Goal: Information Seeking & Learning: Understand process/instructions

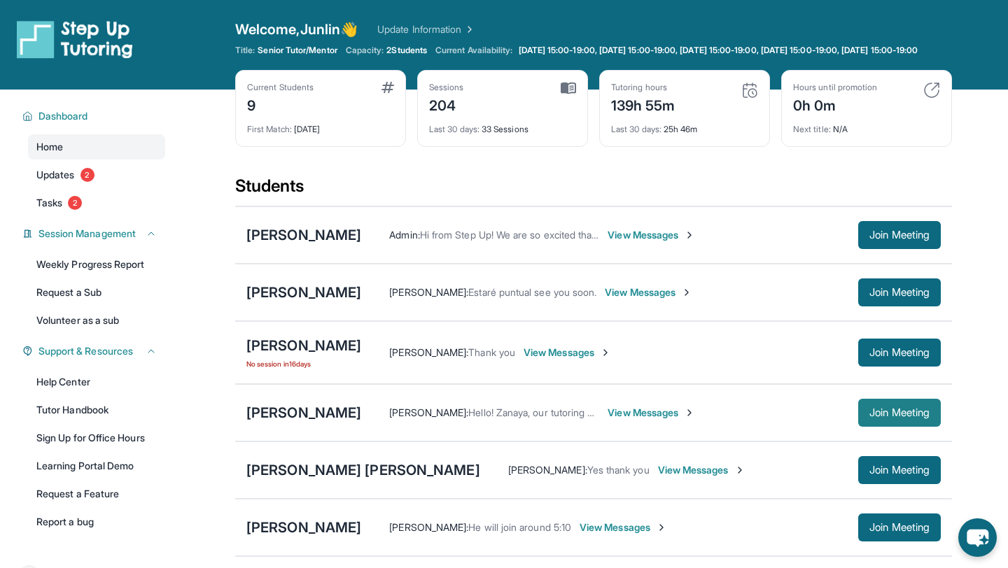
scroll to position [209, 0]
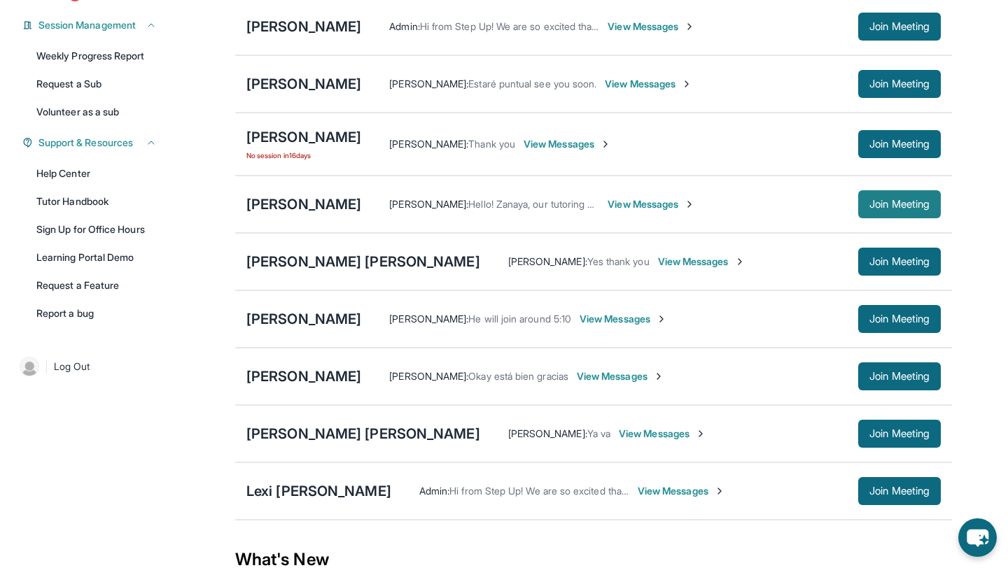
click at [889, 218] on button "Join Meeting" at bounding box center [899, 204] width 83 height 28
drag, startPoint x: 293, startPoint y: 99, endPoint x: 322, endPoint y: 172, distance: 78.5
click at [322, 172] on div "[PERSON_NAME] Admin : Hi from Step Up! We are so excited that you are matched w…" at bounding box center [593, 259] width 717 height 524
click at [330, 214] on div "[PERSON_NAME]" at bounding box center [303, 205] width 115 height 20
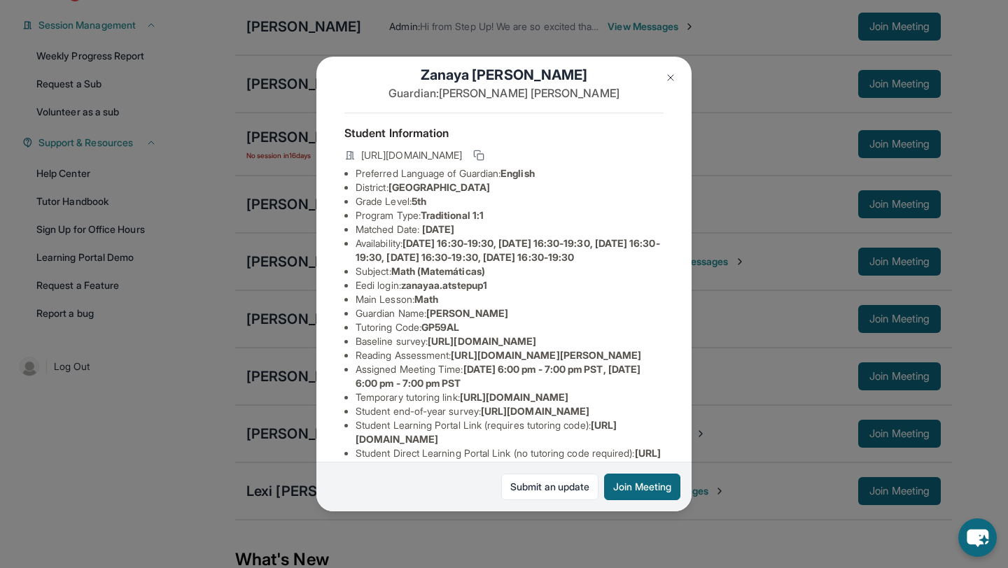
scroll to position [28, 0]
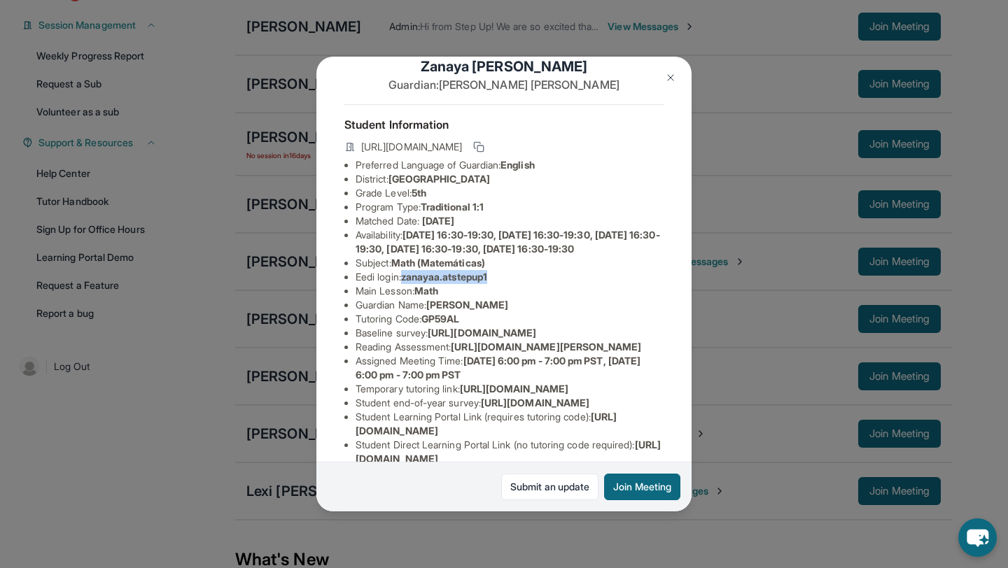
drag, startPoint x: 407, startPoint y: 293, endPoint x: 545, endPoint y: 292, distance: 138.6
click at [545, 284] on li "Eedi login : zanayaa.atstepup1" at bounding box center [510, 277] width 308 height 14
copy span "zanayaa.atstepup1"
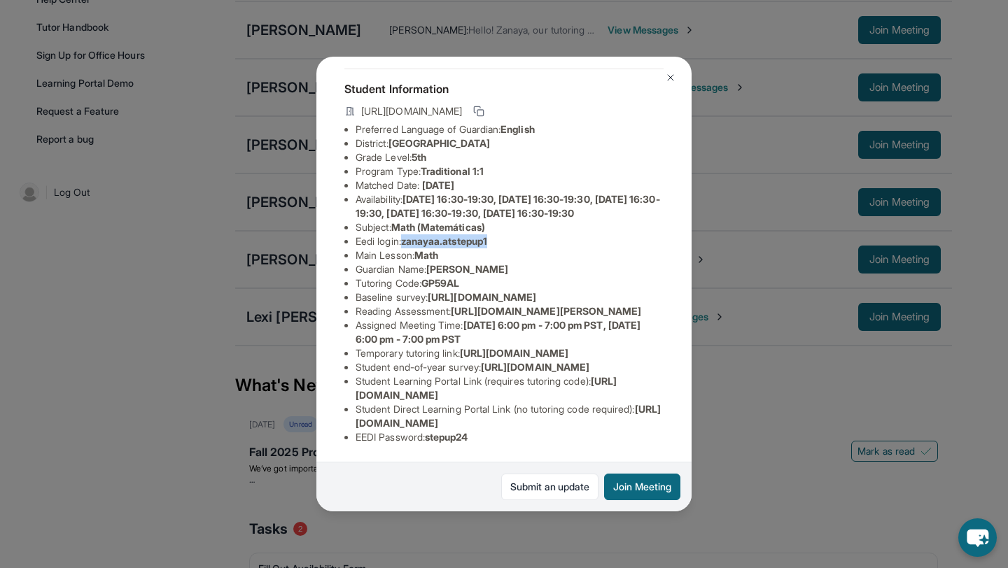
scroll to position [631, 0]
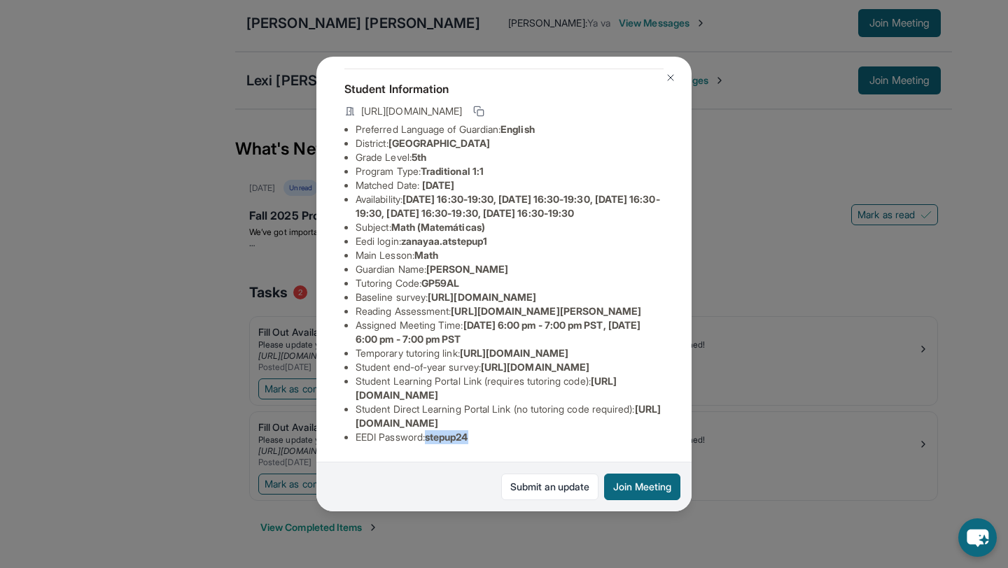
drag, startPoint x: 433, startPoint y: 438, endPoint x: 531, endPoint y: 438, distance: 98.7
click at [531, 438] on li "EEDI Password : stepup24" at bounding box center [510, 438] width 308 height 14
copy span "stepup24"
